Goal: Task Accomplishment & Management: Manage account settings

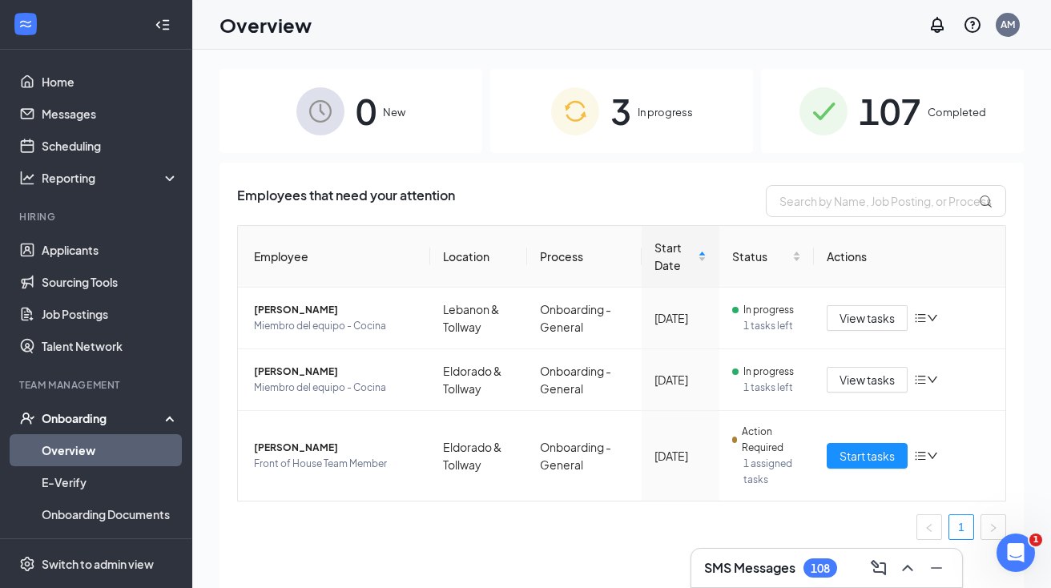
click at [888, 118] on span "107" at bounding box center [889, 110] width 62 height 55
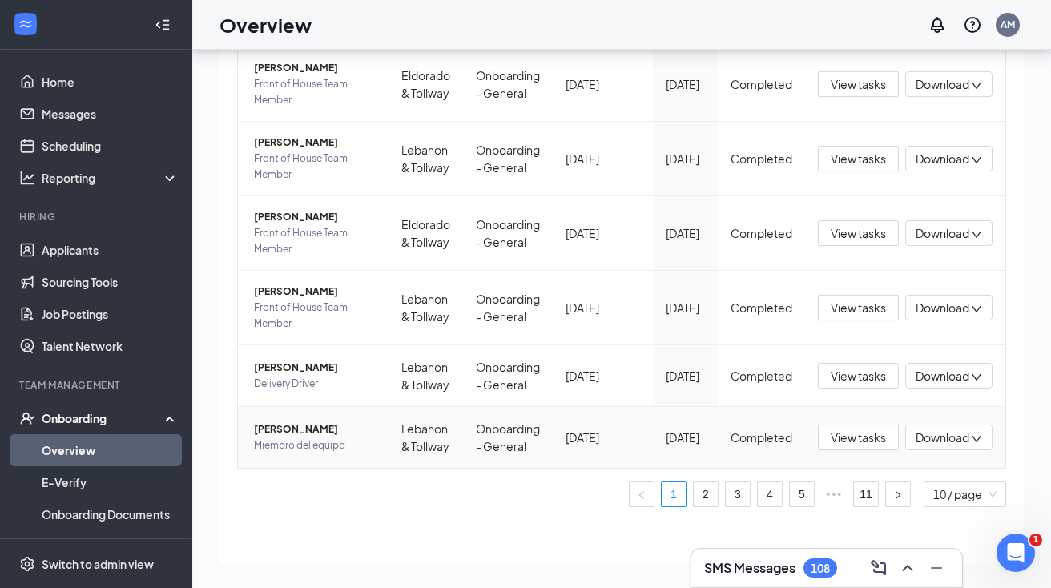
scroll to position [72, 0]
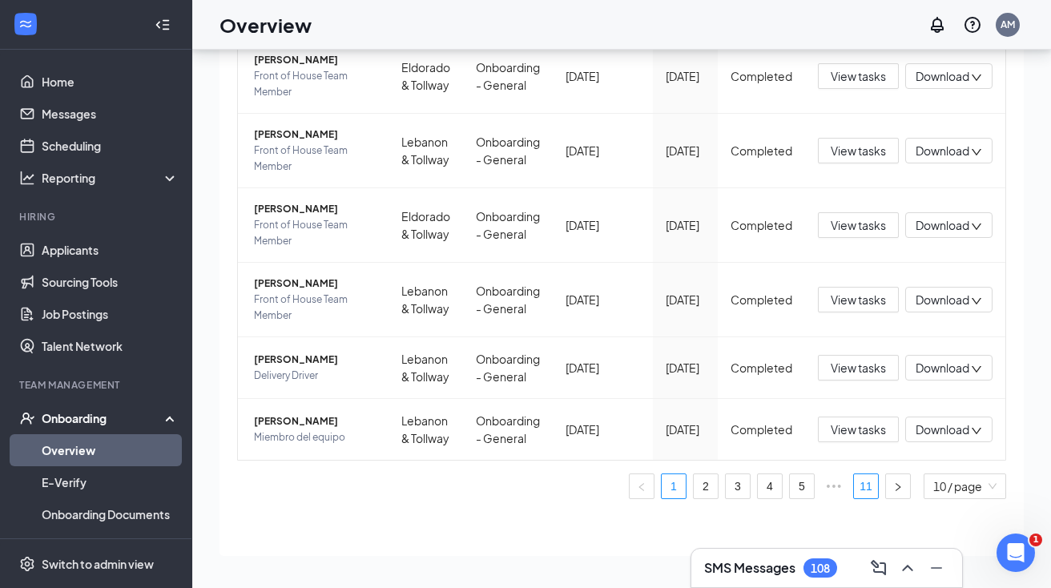
click at [875, 484] on link "11" at bounding box center [866, 486] width 24 height 24
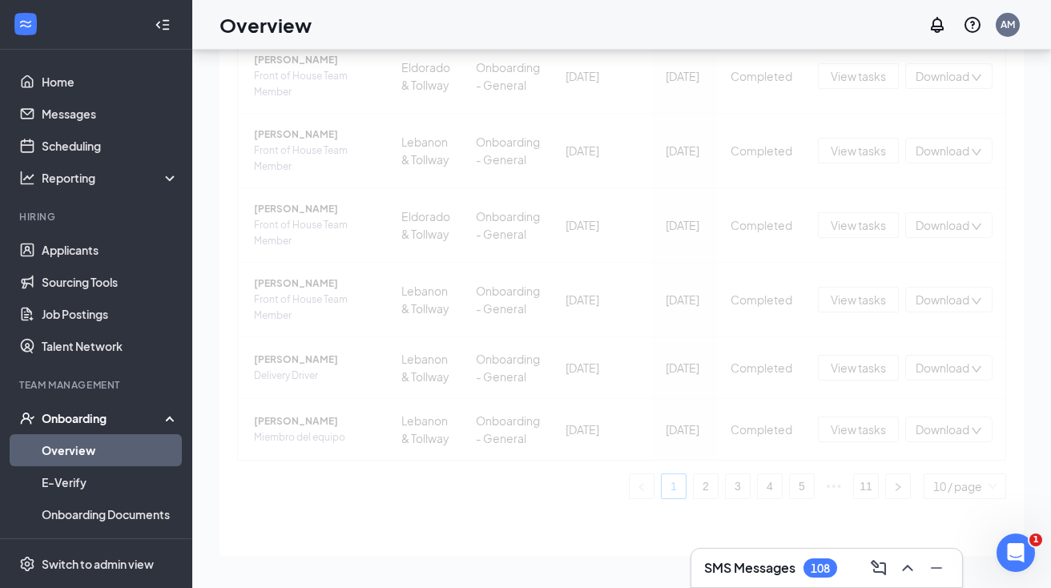
scroll to position [263, 0]
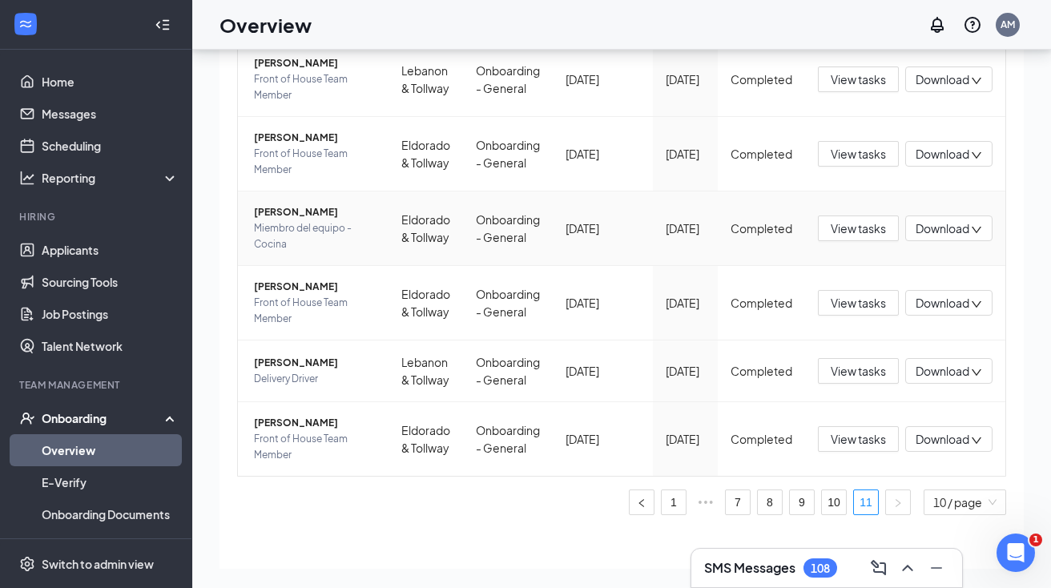
click at [324, 204] on span "[PERSON_NAME]" at bounding box center [315, 212] width 122 height 16
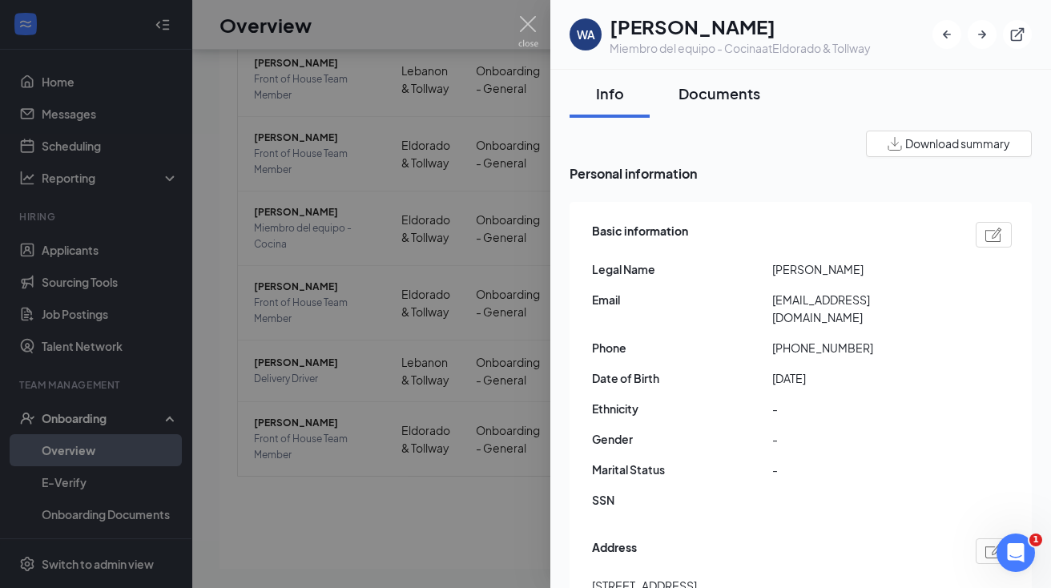
click at [711, 96] on div "Documents" at bounding box center [719, 93] width 82 height 20
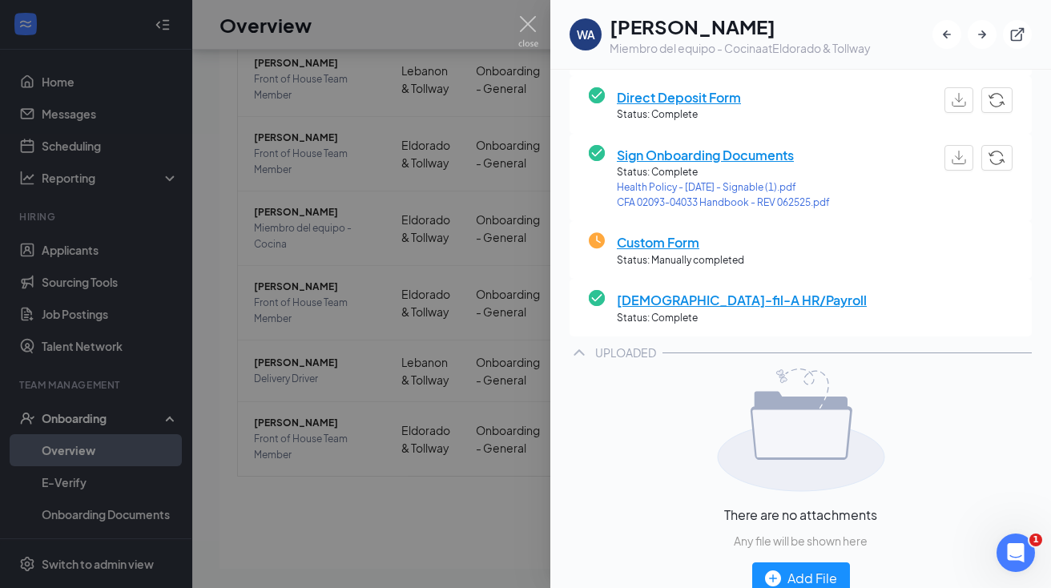
scroll to position [340, 0]
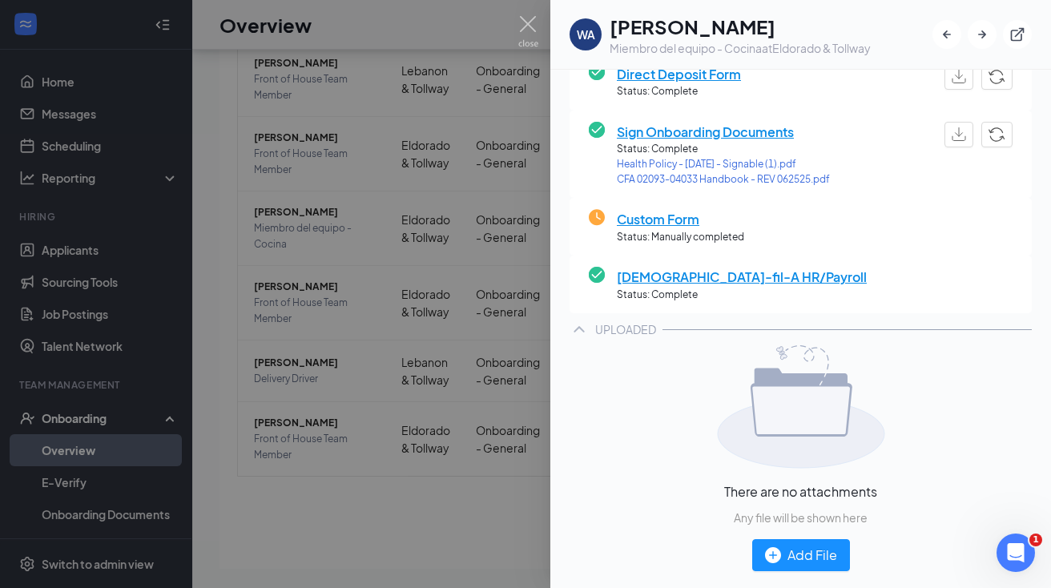
click at [673, 215] on span "Custom Form" at bounding box center [680, 219] width 127 height 20
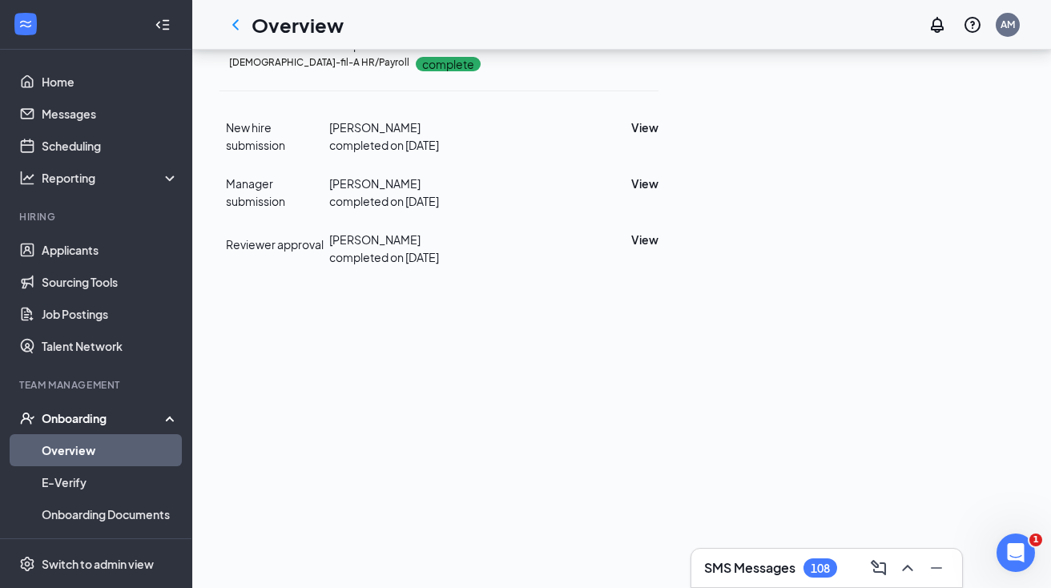
scroll to position [446, 0]
click at [476, 54] on div "[PERSON_NAME] needs to complete" at bounding box center [402, 35] width 147 height 35
drag, startPoint x: 517, startPoint y: 224, endPoint x: 499, endPoint y: 215, distance: 20.8
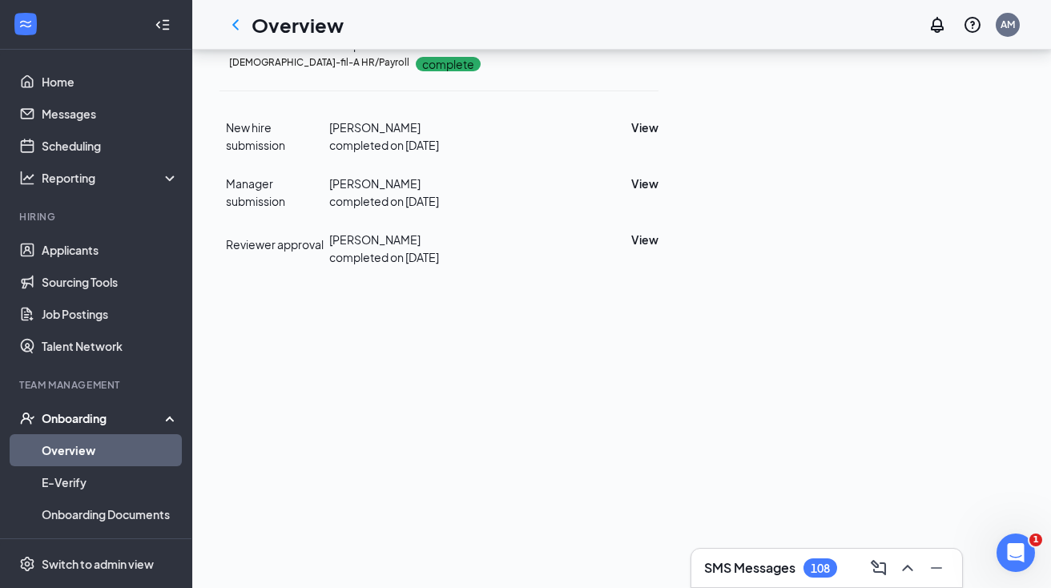
click at [500, 54] on div "Custom Form complete Marked as completed by [PERSON_NAME] on [DATE] New hire su…" at bounding box center [438, 8] width 439 height 92
click at [658, 54] on div "Custom Form complete Marked as completed by [PERSON_NAME] on [DATE] New hire su…" at bounding box center [438, 8] width 439 height 92
click at [239, 23] on icon "ChevronLeft" at bounding box center [235, 24] width 19 height 19
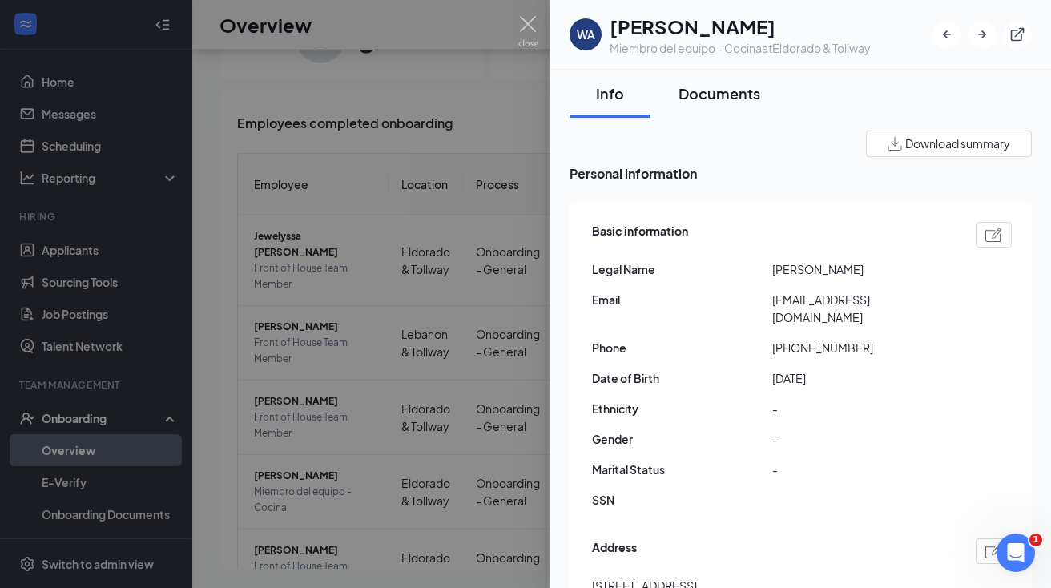
click at [724, 91] on div "Documents" at bounding box center [719, 93] width 82 height 20
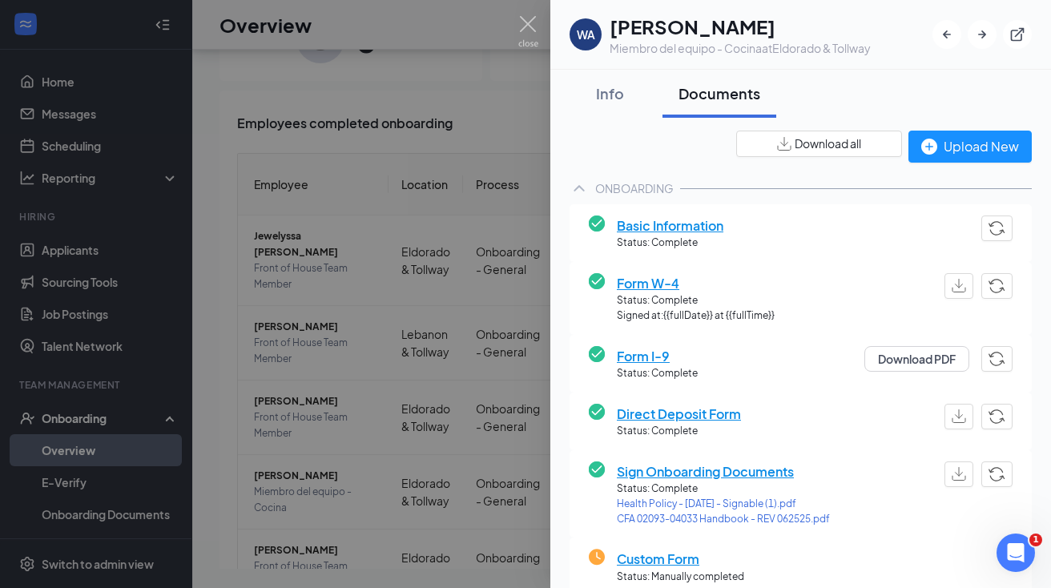
click at [682, 219] on span "Basic Information" at bounding box center [670, 225] width 106 height 20
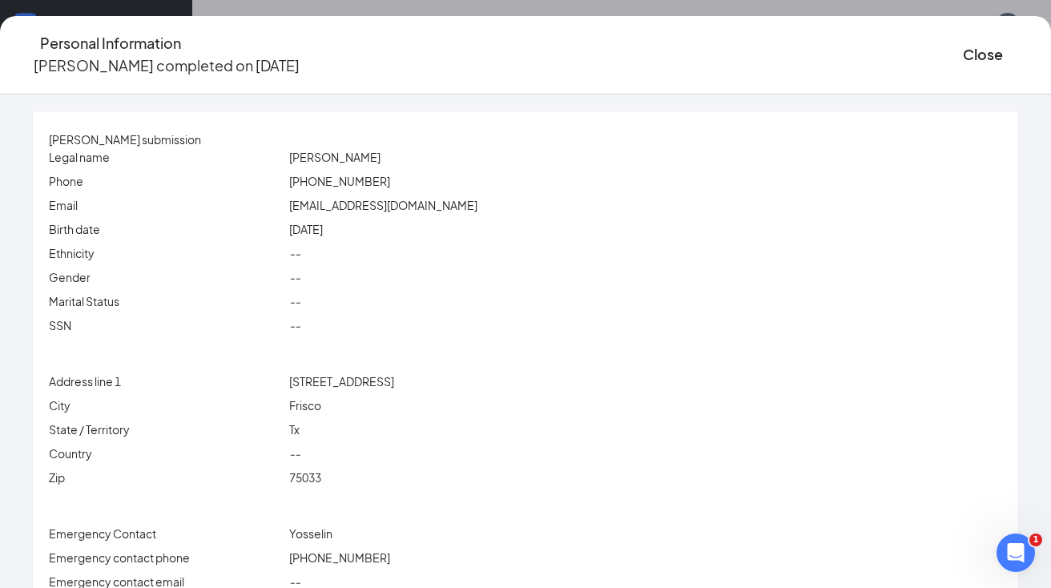
scroll to position [47, 0]
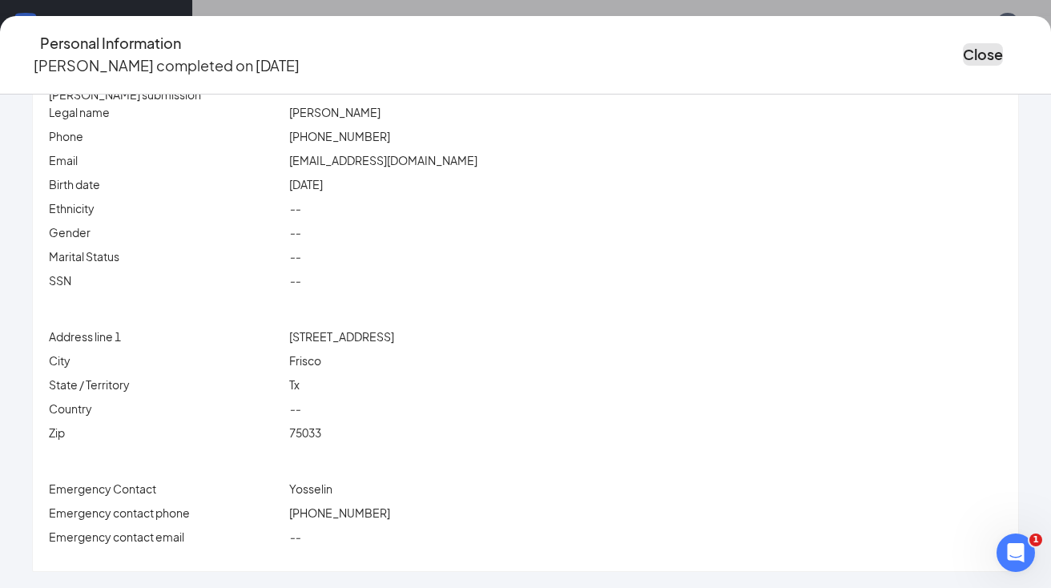
click at [962, 48] on button "Close" at bounding box center [982, 54] width 40 height 22
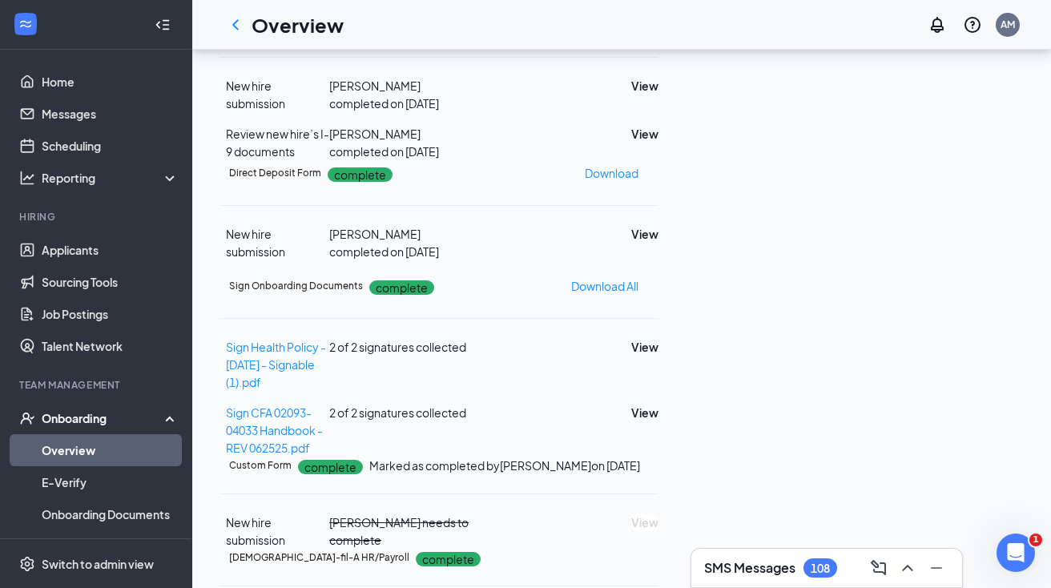
scroll to position [348, 0]
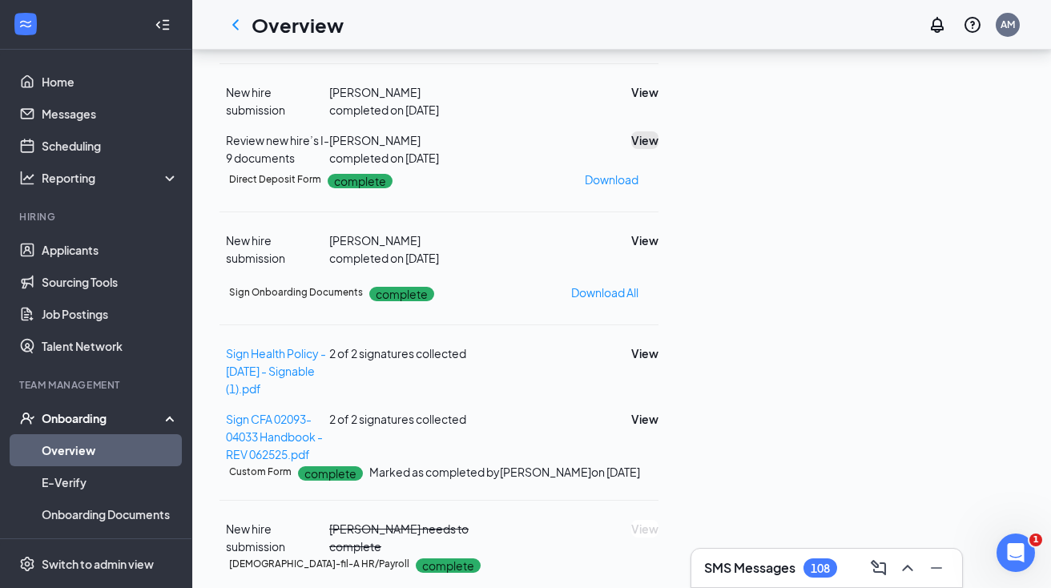
click at [658, 149] on button "View" at bounding box center [644, 140] width 27 height 18
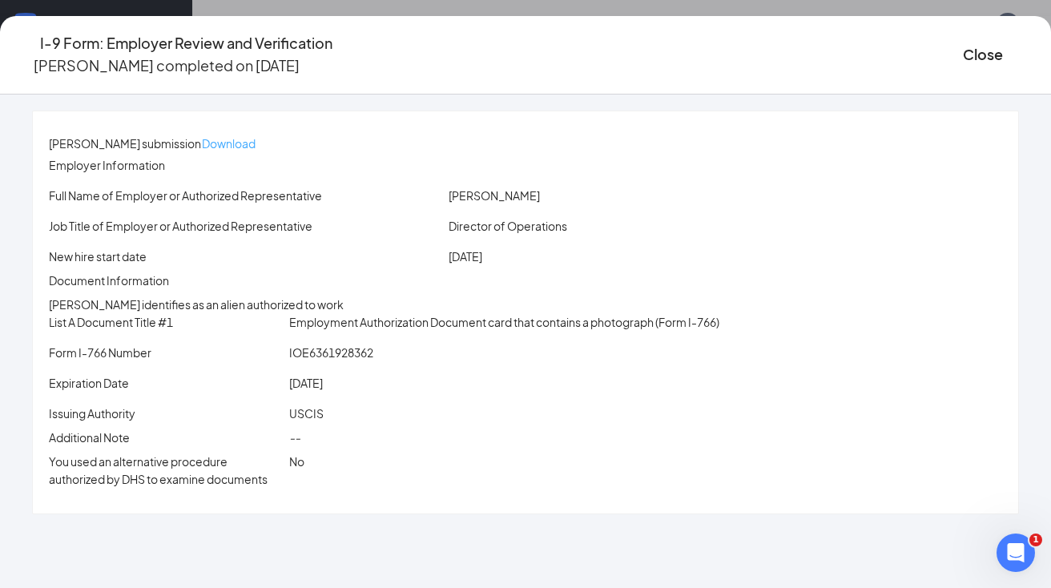
click at [255, 135] on p "Download" at bounding box center [229, 144] width 54 height 18
click at [962, 62] on button "Close" at bounding box center [982, 54] width 40 height 22
